Goal: Task Accomplishment & Management: Manage account settings

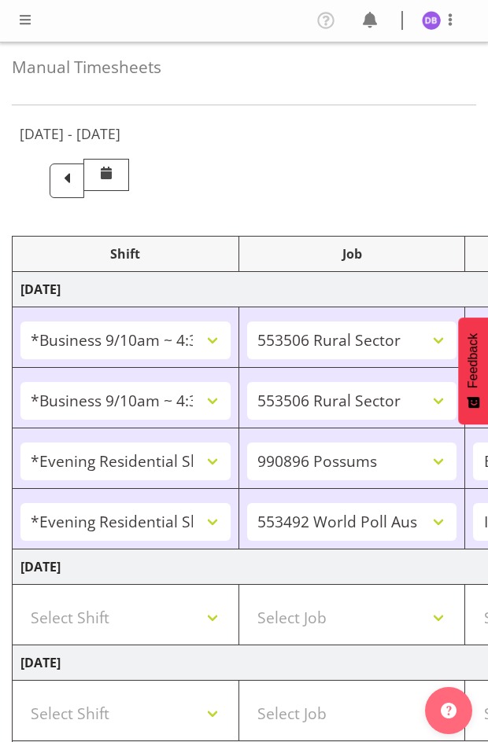
select select "26078"
select select "10587"
select select "26078"
select select "10587"
select select "47"
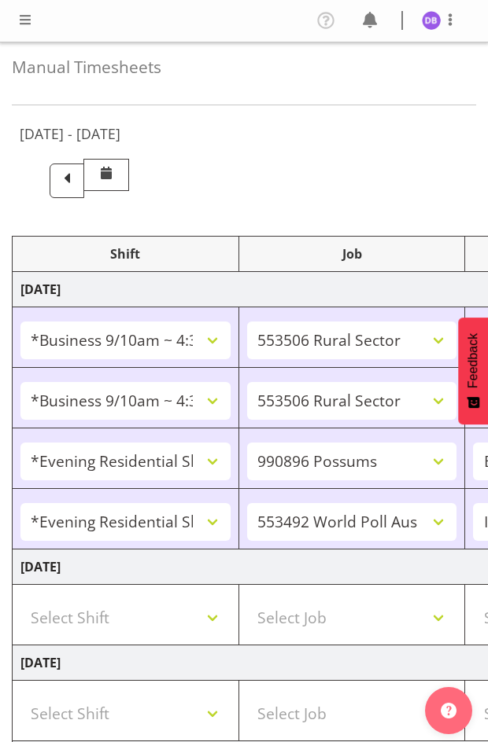
select select "48116"
select select "10633"
select select "48116"
select select "10499"
select select "47"
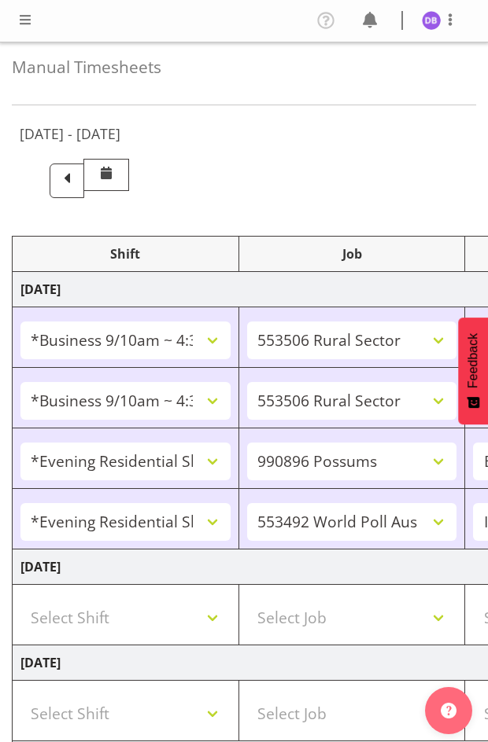
select select "26078"
select select "10587"
select select "47"
select select "48116"
select select "10242"
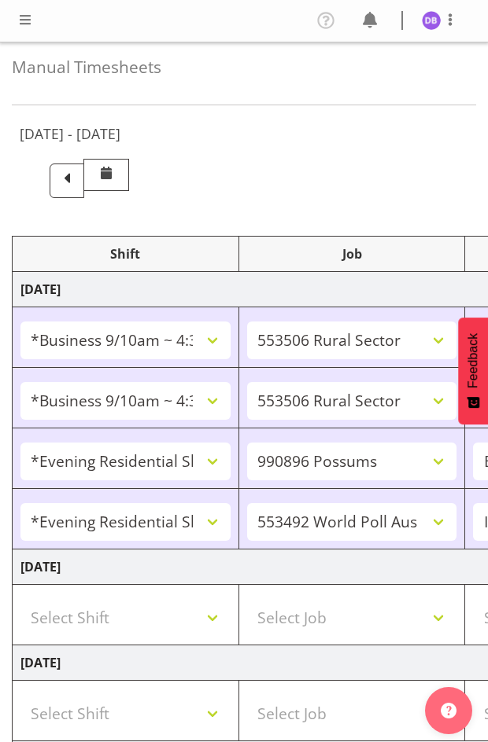
select select "47"
select select "26078"
select select "10631"
select select "47"
select select "26078"
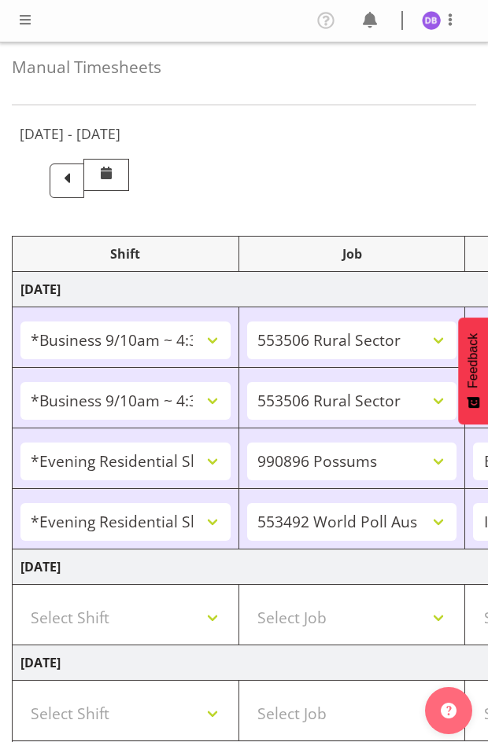
select select "10242"
select select "47"
select select "26078"
select select "10587"
select select "47"
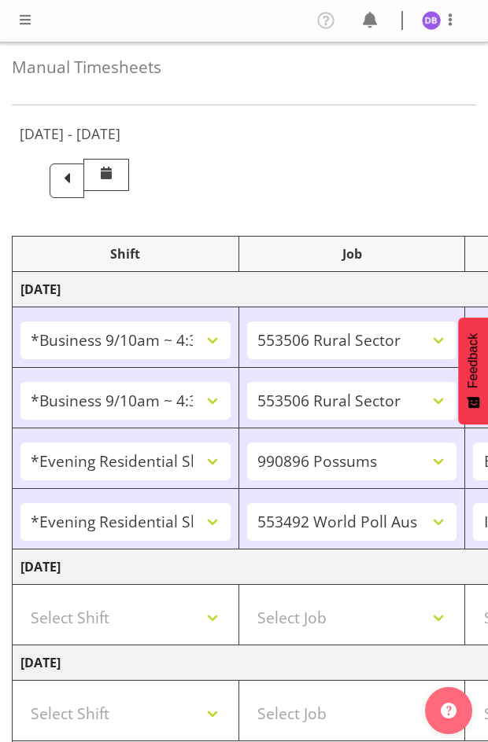
select select "26078"
select select "10242"
select select "47"
select select "26078"
select select "10587"
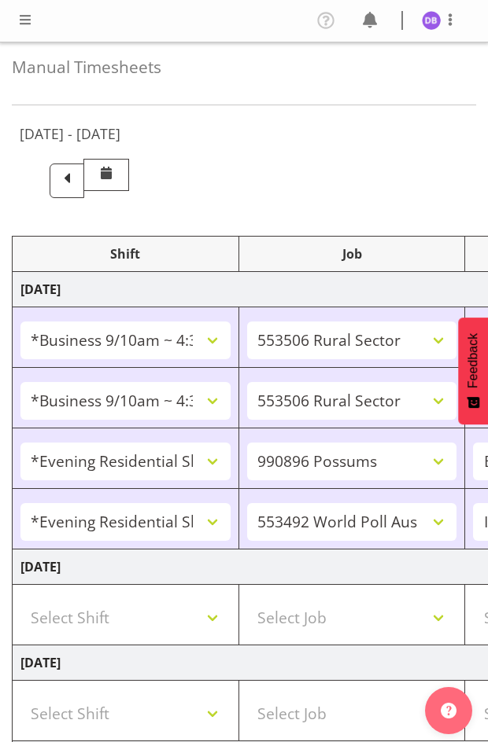
select select "47"
select select "26078"
select select "10242"
select select "47"
select select "26078"
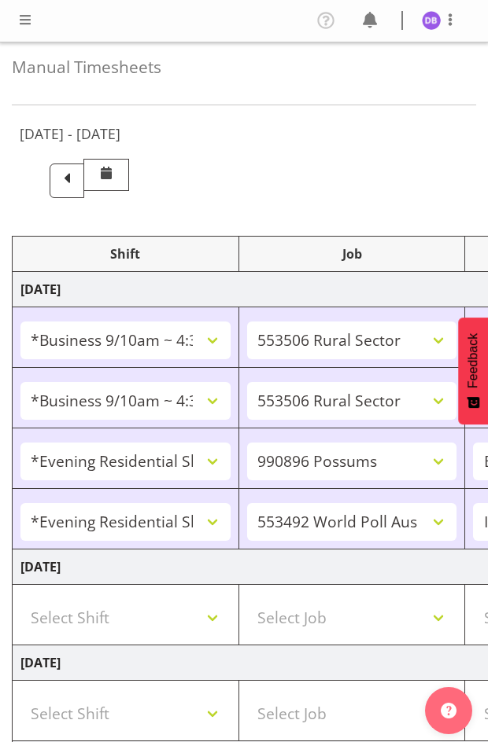
select select "10587"
select select "47"
select select "48116"
select select "10633"
select select "47"
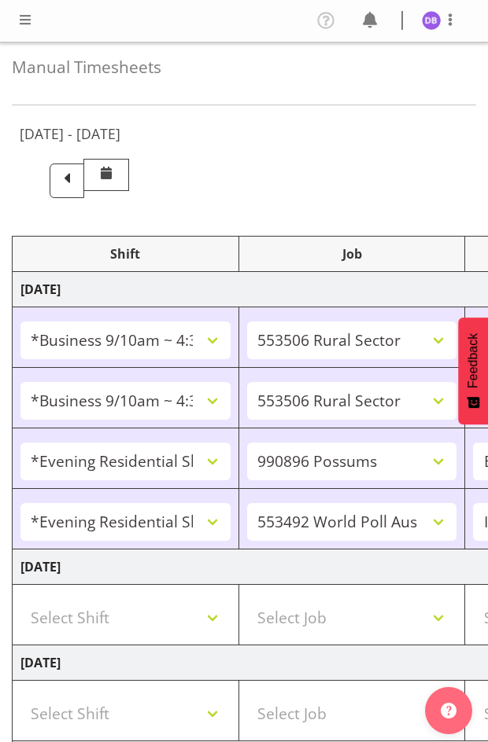
select select "48116"
select select "10499"
select select "47"
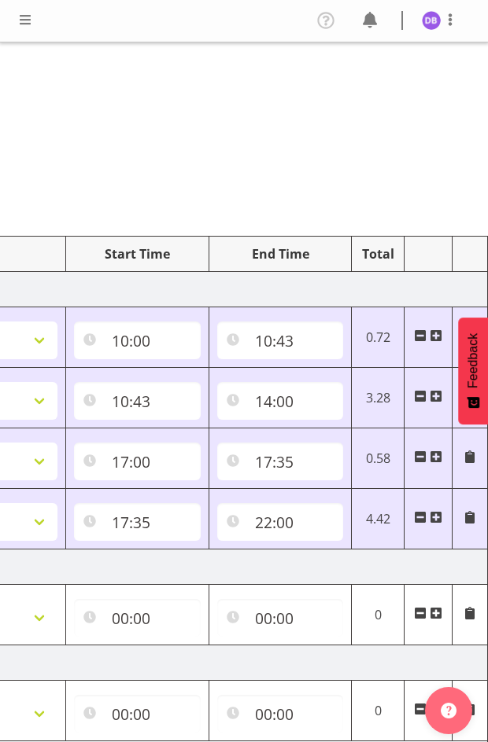
click at [30, 21] on span at bounding box center [25, 19] width 19 height 19
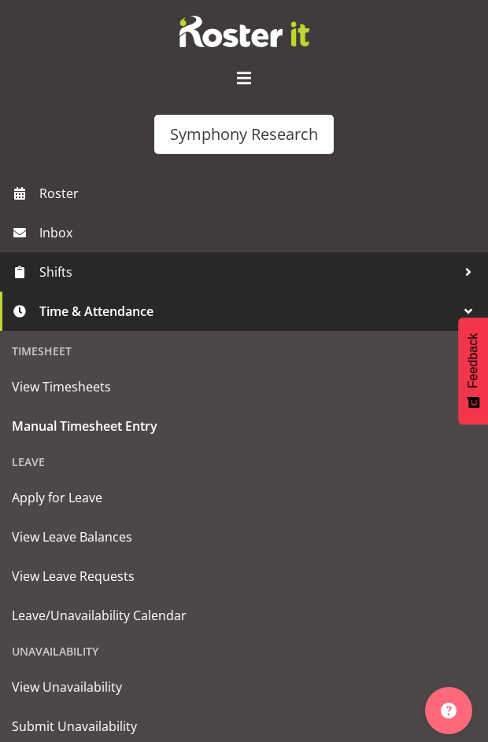
click at [63, 271] on span "Shifts" at bounding box center [247, 272] width 417 height 24
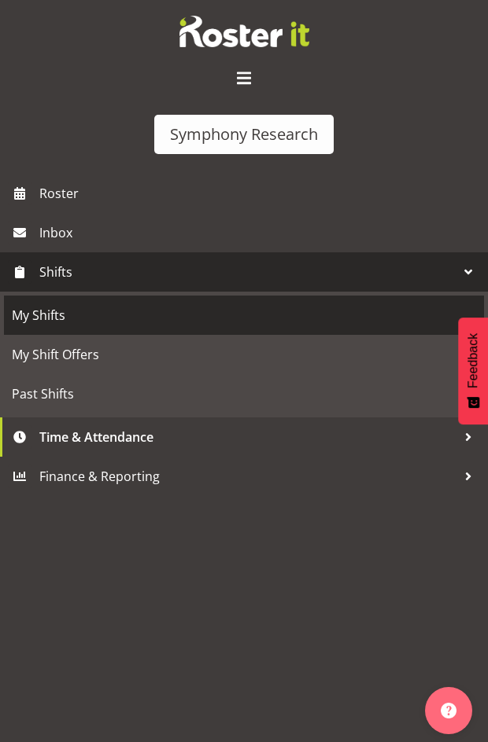
click at [42, 319] on span "My Shifts" at bounding box center [244, 316] width 464 height 24
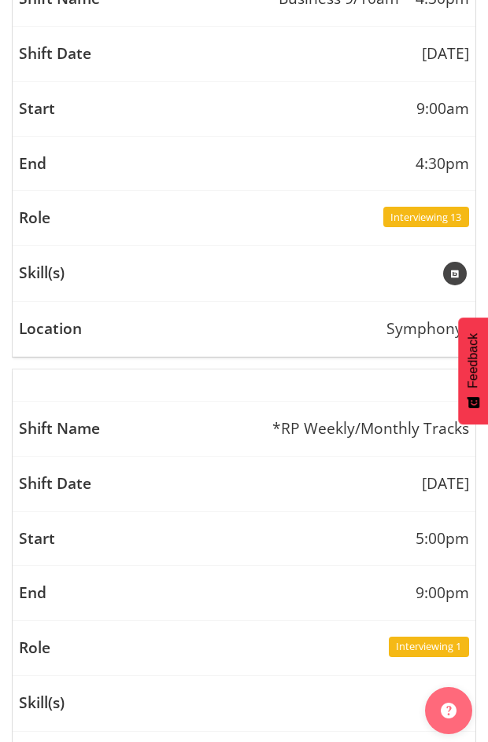
scroll to position [3831, 0]
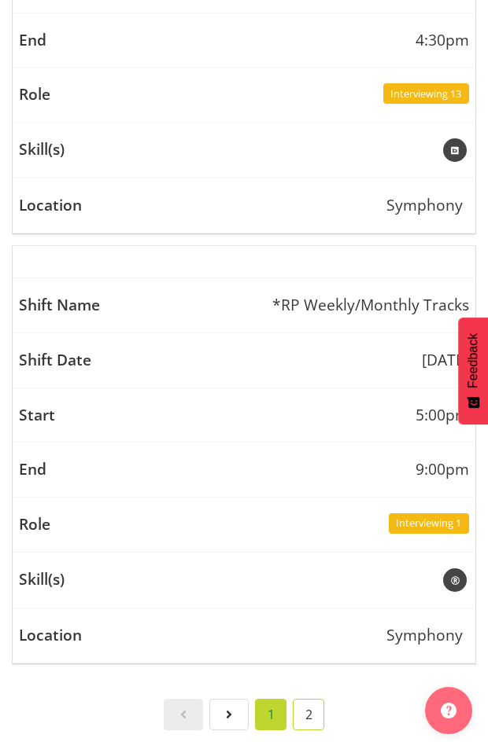
click at [305, 699] on link "2" at bounding box center [308, 714] width 31 height 31
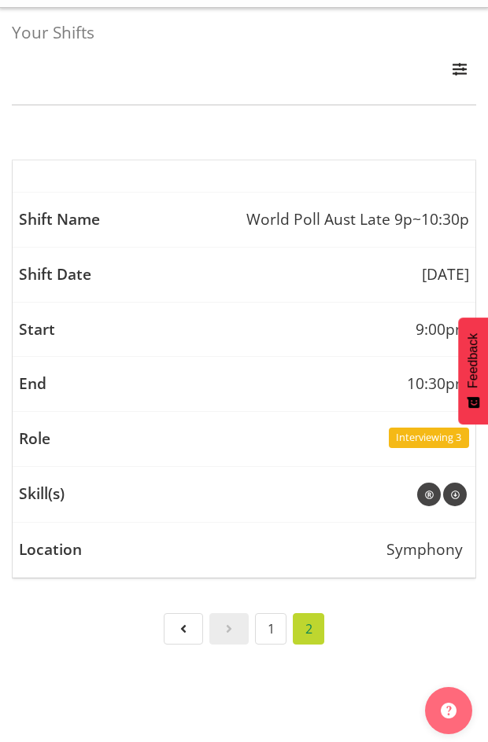
scroll to position [46, 0]
